Goal: Information Seeking & Learning: Learn about a topic

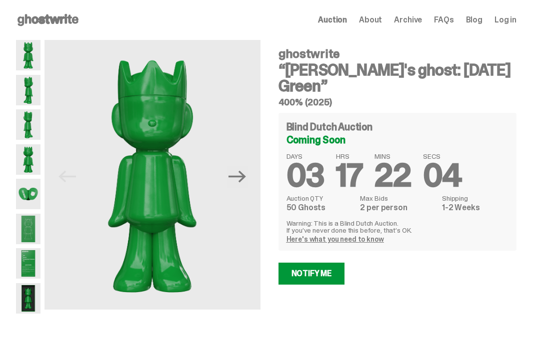
click at [25, 89] on img at bounding box center [28, 90] width 24 height 30
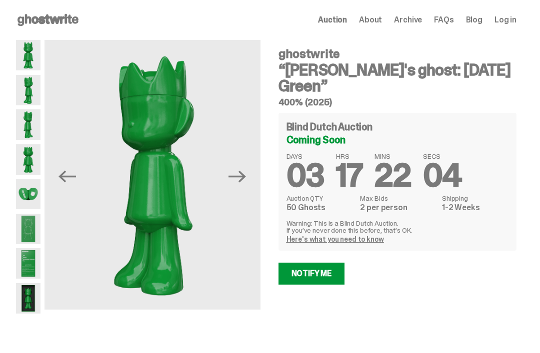
click at [21, 122] on img at bounding box center [28, 124] width 24 height 30
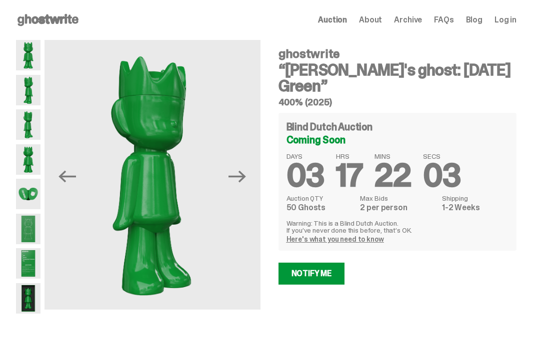
click at [23, 156] on img at bounding box center [28, 159] width 24 height 30
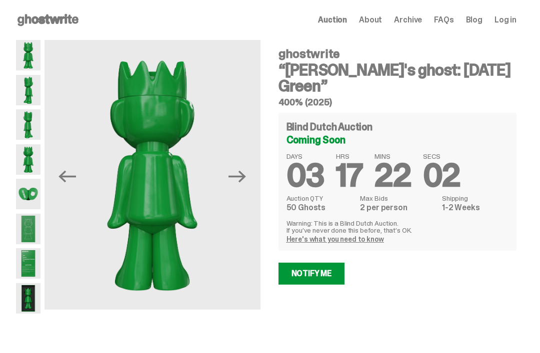
click at [23, 192] on img at bounding box center [28, 194] width 24 height 30
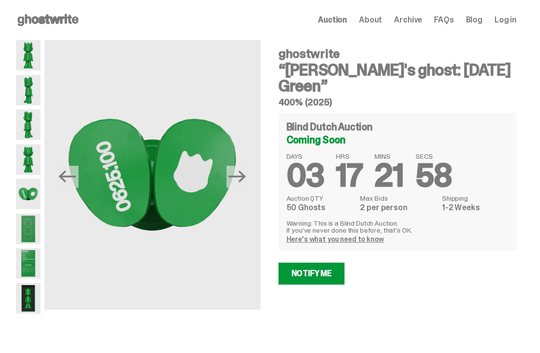
click at [27, 195] on img at bounding box center [28, 194] width 24 height 30
click at [29, 225] on img at bounding box center [28, 229] width 24 height 30
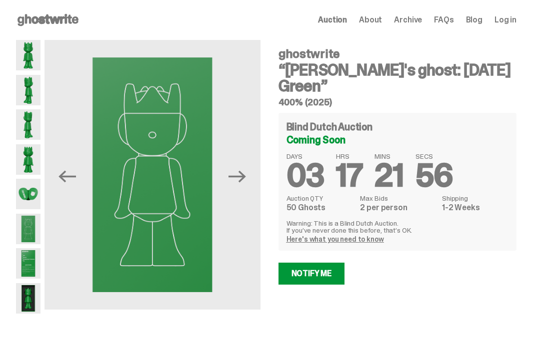
click at [33, 251] on img at bounding box center [28, 263] width 24 height 30
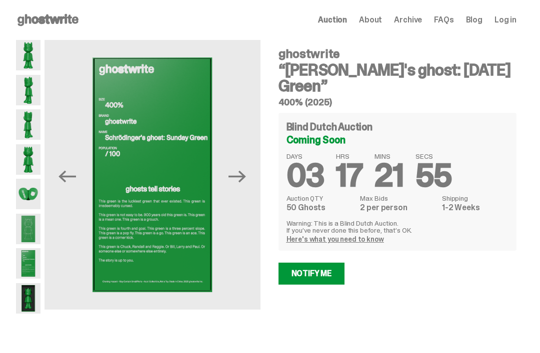
click at [26, 287] on img at bounding box center [28, 298] width 24 height 30
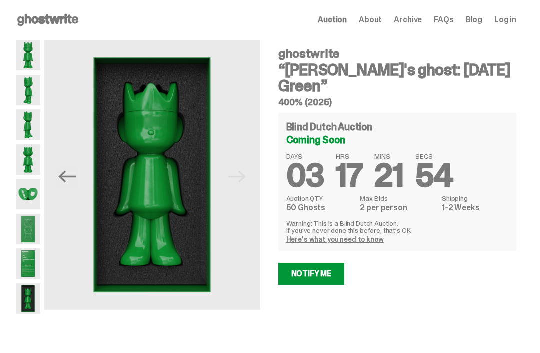
click at [27, 69] on img at bounding box center [28, 55] width 24 height 30
